Goal: Task Accomplishment & Management: Complete application form

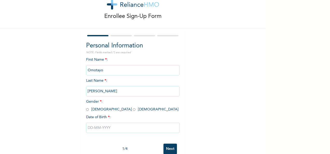
scroll to position [17, 0]
click at [133, 111] on input "radio" at bounding box center [134, 109] width 3 height 5
radio input "true"
click at [93, 128] on input "text" at bounding box center [132, 127] width 93 height 10
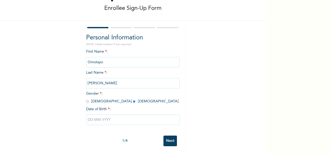
select select "9"
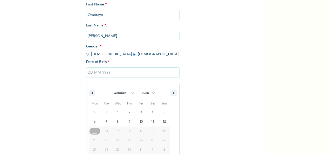
scroll to position [82, 0]
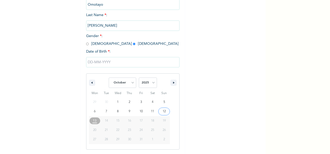
type input "[DATE]"
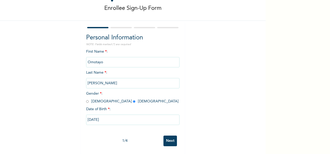
scroll to position [29, 0]
click at [114, 117] on input "[DATE]" at bounding box center [132, 120] width 93 height 10
select select "9"
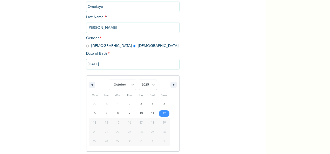
scroll to position [82, 0]
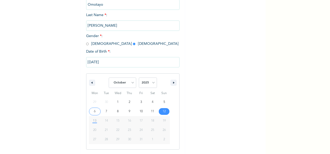
click at [89, 63] on input "[DATE]" at bounding box center [132, 62] width 93 height 10
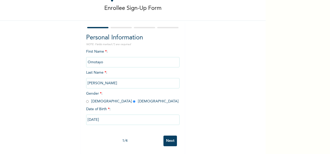
click at [122, 115] on input "[DATE]" at bounding box center [132, 120] width 93 height 10
select select "9"
click at [104, 115] on input "[DATE]" at bounding box center [132, 120] width 93 height 10
select select "9"
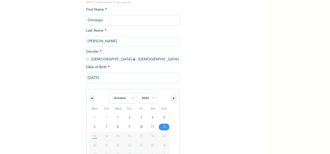
click at [104, 114] on div "[DATE] January February March April May June July August September October Nove…" at bounding box center [132, 117] width 93 height 95
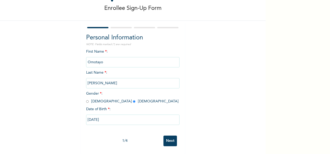
drag, startPoint x: 104, startPoint y: 114, endPoint x: 190, endPoint y: 102, distance: 86.6
click at [190, 102] on div "Enrollee Sign-Up Form Personal Information NOTE: Fields marked (*) are required…" at bounding box center [132, 65] width 265 height 178
click at [117, 115] on input "[DATE]" at bounding box center [132, 120] width 93 height 10
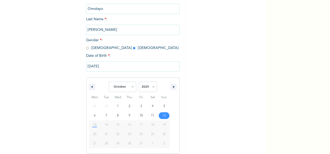
scroll to position [82, 0]
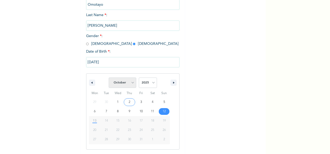
click at [131, 82] on select "January February March April May June July August September October November De…" at bounding box center [122, 83] width 27 height 10
click at [109, 78] on select "January February March April May June July August September October November De…" at bounding box center [122, 83] width 27 height 10
select select "9"
click at [151, 82] on select "2025 2024 2023 2022 2021 2020 2019 2018 2017 2016 2015 2014 2013 2012 2011 2010…" at bounding box center [148, 83] width 18 height 10
select select "1990"
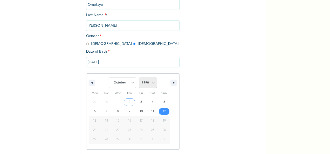
click at [139, 78] on select "2025 2024 2023 2022 2021 2020 2019 2018 2017 2016 2015 2014 2013 2012 2011 2010…" at bounding box center [148, 83] width 18 height 10
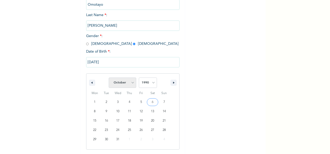
click at [130, 81] on select "January February March April May June July August September October November De…" at bounding box center [122, 83] width 27 height 10
select select "11"
click at [109, 78] on select "January February March April May June July August September October November De…" at bounding box center [122, 83] width 27 height 10
type input "[DATE]"
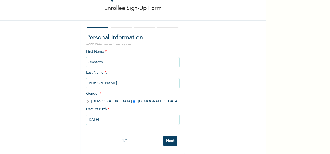
click at [167, 136] on input "Next" at bounding box center [169, 141] width 13 height 11
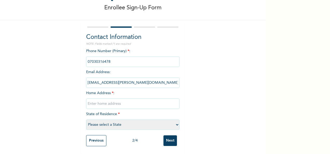
click at [104, 98] on input "text" at bounding box center [132, 103] width 93 height 10
type input "Atlantic view estate lekki"
click at [101, 120] on select "Please select a State [PERSON_NAME] (FCT) [PERSON_NAME] Ibom [GEOGRAPHIC_DATA] …" at bounding box center [132, 124] width 93 height 10
select select "25"
click at [86, 119] on select "Please select a State [PERSON_NAME] (FCT) [PERSON_NAME] Ibom [GEOGRAPHIC_DATA] …" at bounding box center [132, 124] width 93 height 10
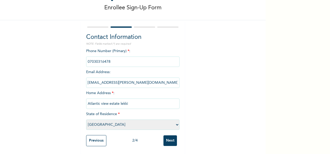
click at [168, 139] on input "Next" at bounding box center [169, 140] width 13 height 11
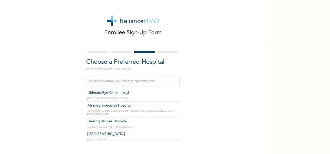
click at [104, 82] on input "text" at bounding box center [132, 81] width 93 height 10
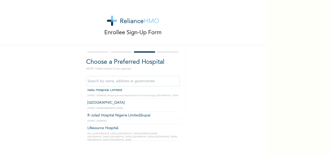
scroll to position [333, 0]
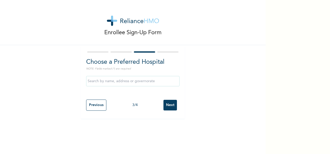
click at [218, 97] on div "Enrollee Sign-Up Form Choose a Preferred Hospital NOTE: Fields marked (*) are r…" at bounding box center [132, 59] width 265 height 118
click at [137, 82] on input "text" at bounding box center [132, 81] width 93 height 10
type input "a"
click at [190, 105] on div "Enrollee Sign-Up Form Choose a Preferred Hospital NOTE: Fields marked (*) are r…" at bounding box center [132, 59] width 265 height 118
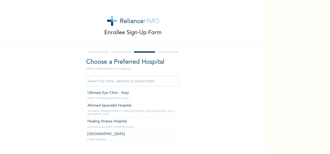
click at [158, 81] on input "text" at bounding box center [132, 81] width 93 height 10
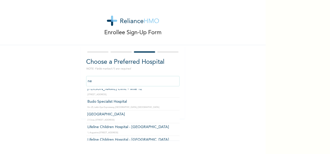
scroll to position [0, 0]
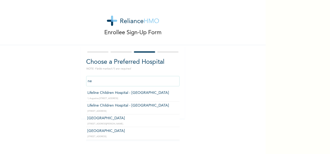
type input "n"
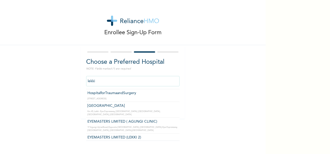
scroll to position [437, 0]
type input "[GEOGRAPHIC_DATA]"
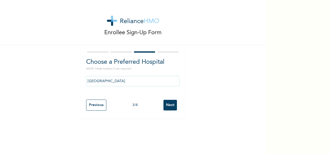
click at [168, 107] on input "Next" at bounding box center [169, 105] width 13 height 11
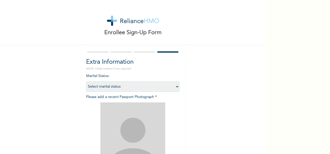
click at [176, 85] on select "Select marital status [DEMOGRAPHIC_DATA] Married [DEMOGRAPHIC_DATA] Widow/[DEMO…" at bounding box center [132, 86] width 93 height 10
select select "1"
click at [86, 81] on select "Select marital status [DEMOGRAPHIC_DATA] Married [DEMOGRAPHIC_DATA] Widow/[DEMO…" at bounding box center [132, 86] width 93 height 10
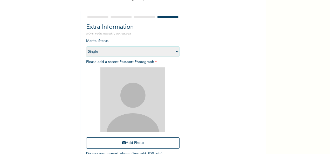
scroll to position [35, 0]
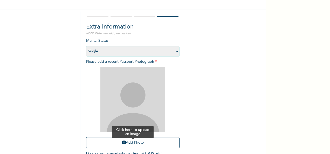
click at [133, 144] on button "Add Photo" at bounding box center [132, 142] width 93 height 11
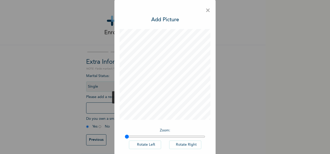
scroll to position [4, 0]
click at [206, 10] on span "×" at bounding box center [207, 10] width 5 height 11
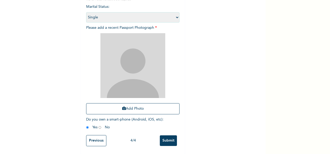
scroll to position [73, 0]
click at [130, 106] on button "Add Photo" at bounding box center [132, 108] width 93 height 11
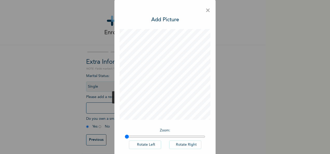
scroll to position [4, 0]
click at [206, 14] on span "×" at bounding box center [207, 10] width 5 height 11
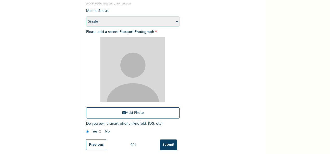
scroll to position [66, 0]
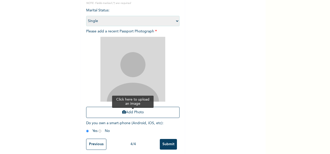
click at [127, 112] on button "Add Photo" at bounding box center [132, 112] width 93 height 11
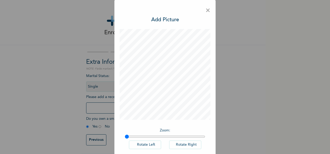
click at [205, 10] on span "×" at bounding box center [207, 10] width 5 height 11
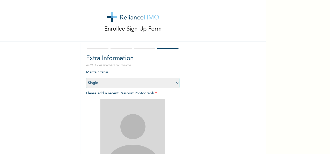
scroll to position [74, 0]
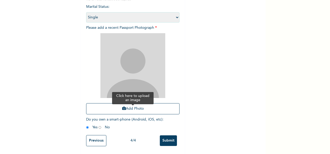
click at [122, 107] on button "Add Photo" at bounding box center [132, 108] width 93 height 11
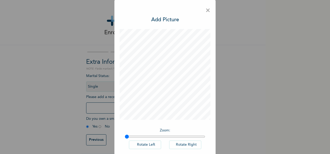
click at [207, 7] on span "×" at bounding box center [207, 10] width 5 height 11
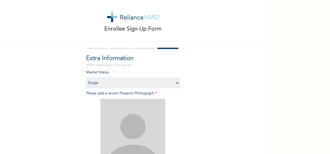
scroll to position [74, 0]
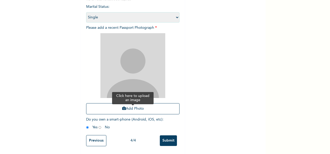
click at [142, 103] on button "Add Photo" at bounding box center [132, 108] width 93 height 11
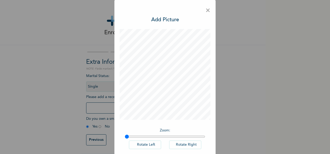
click at [202, 12] on div "× Add Picture Zoom : Rotate Left Rotate Right DONE" at bounding box center [164, 90] width 101 height 181
click at [205, 12] on span "×" at bounding box center [207, 10] width 5 height 11
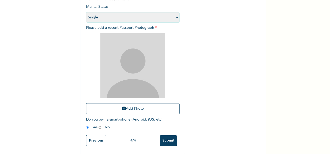
scroll to position [74, 0]
click at [131, 106] on button "Add Photo" at bounding box center [132, 108] width 93 height 11
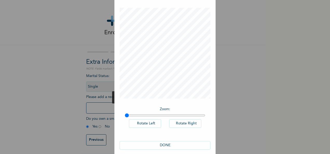
scroll to position [20, 0]
click at [169, 145] on button "DONE" at bounding box center [164, 146] width 91 height 9
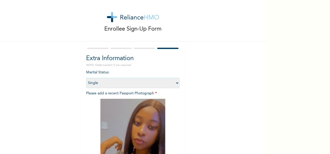
scroll to position [74, 0]
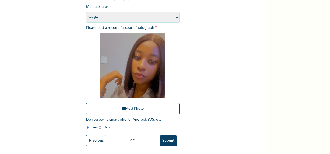
click at [162, 136] on input "Submit" at bounding box center [168, 140] width 17 height 11
